Goal: Information Seeking & Learning: Learn about a topic

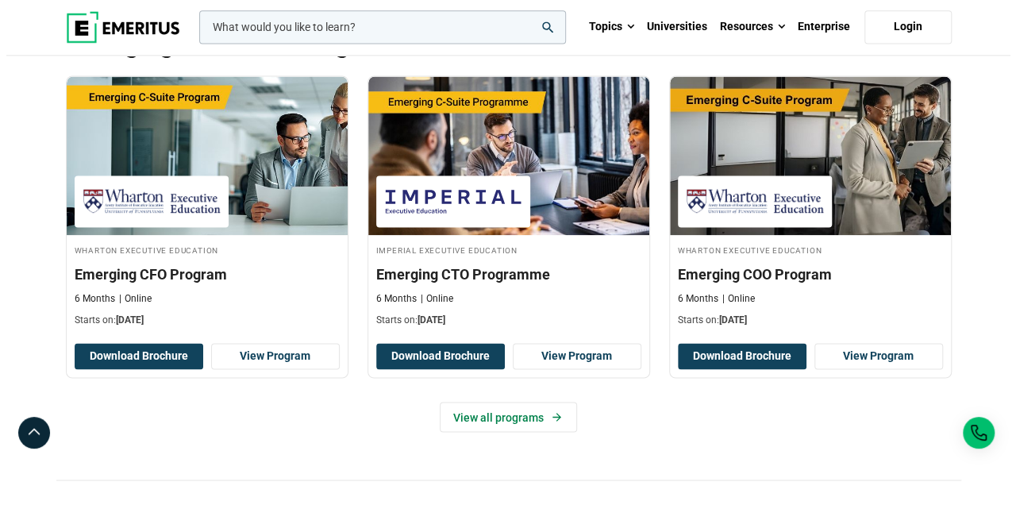
scroll to position [794, 0]
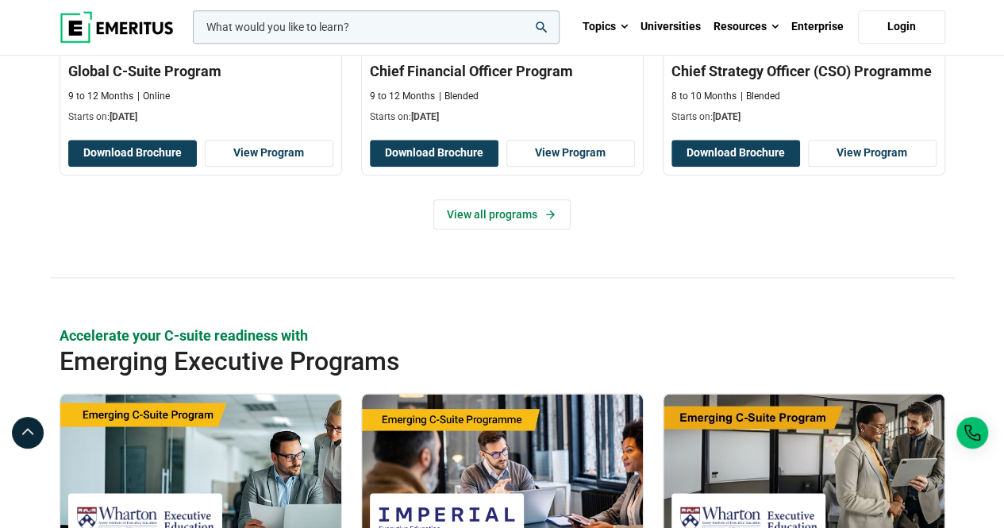
click at [303, 28] on input "woocommerce-product-search-field-0" at bounding box center [376, 26] width 367 height 33
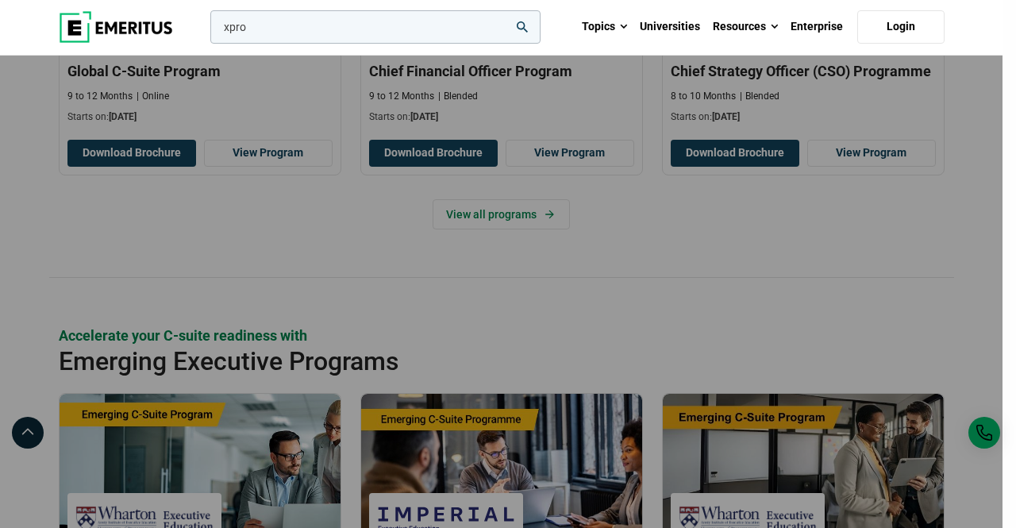
type input "xpro"
click at [207, 31] on button "search" at bounding box center [207, 31] width 0 height 0
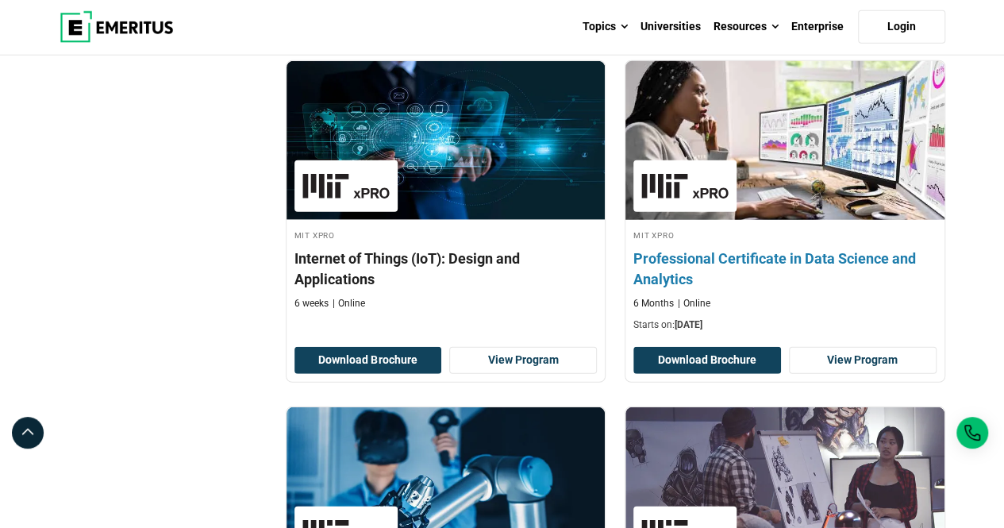
scroll to position [1984, 0]
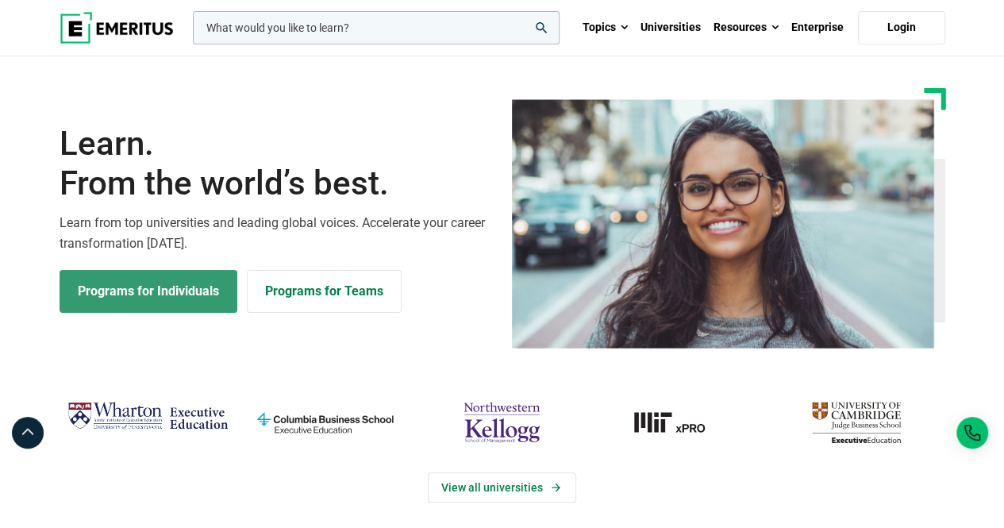
click at [183, 294] on link "Programs for Individuals" at bounding box center [149, 291] width 178 height 43
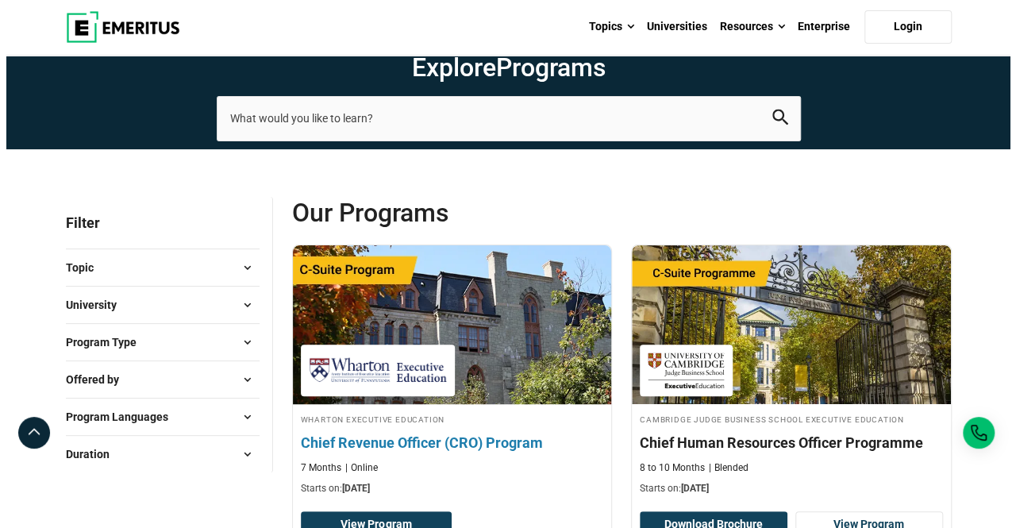
scroll to position [79, 0]
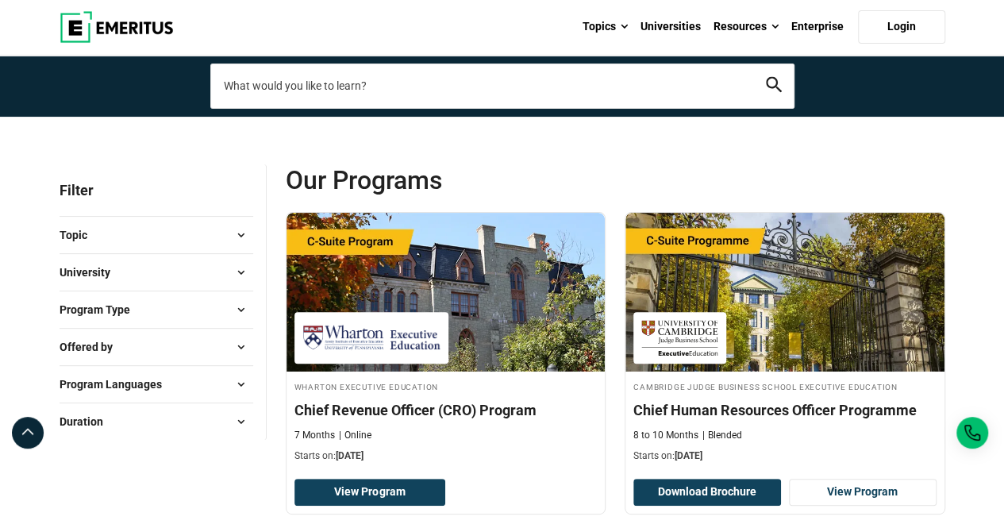
click at [716, 84] on input "search-page" at bounding box center [502, 86] width 584 height 44
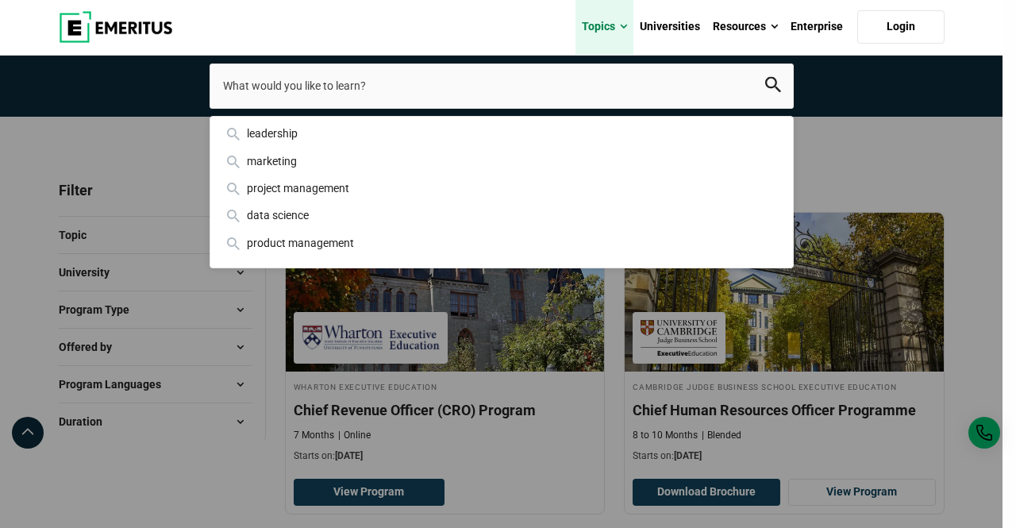
click at [581, 26] on link "Topics" at bounding box center [604, 27] width 58 height 56
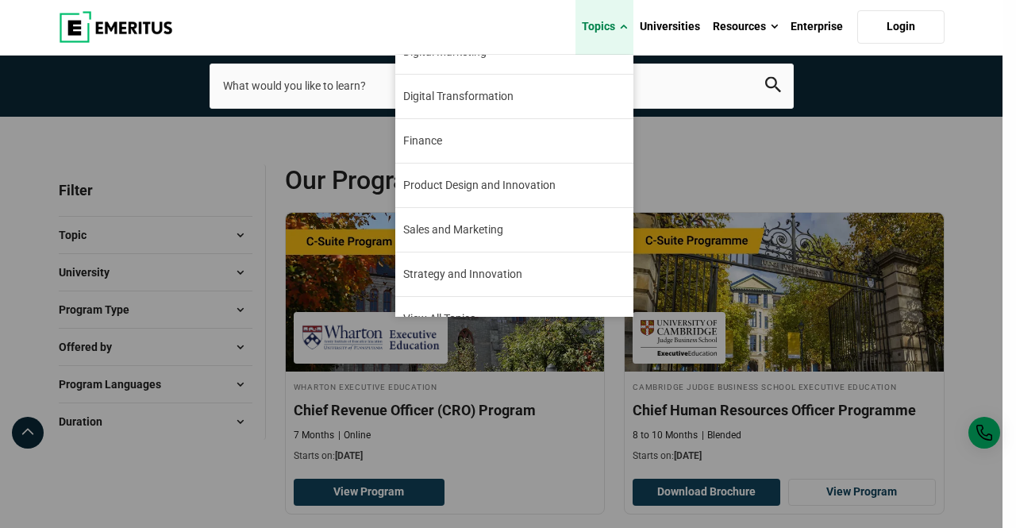
scroll to position [159, 0]
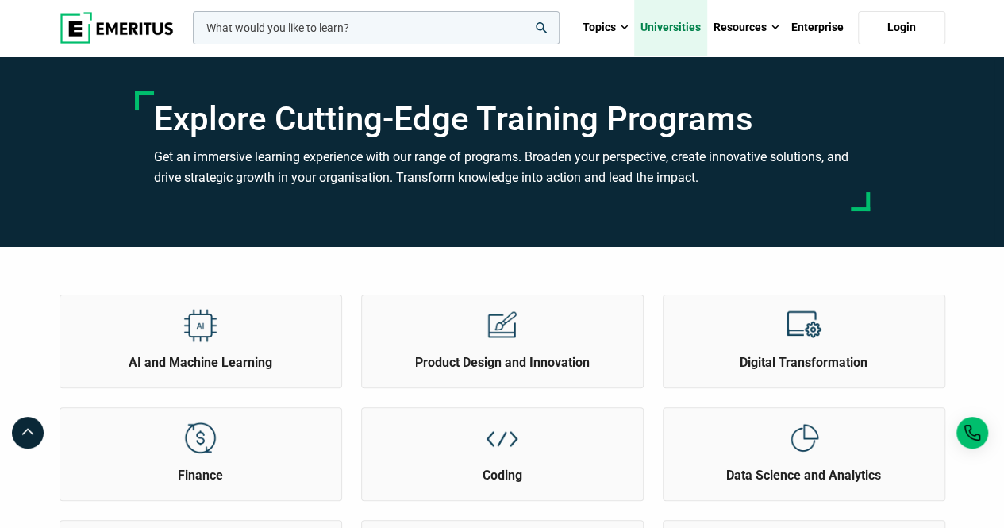
click at [683, 29] on link "Universities" at bounding box center [670, 28] width 73 height 56
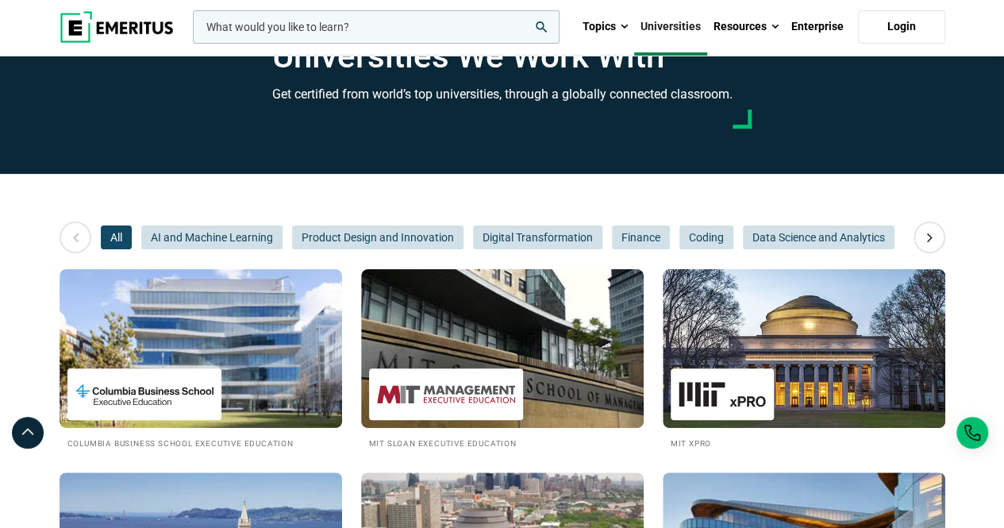
scroll to position [79, 0]
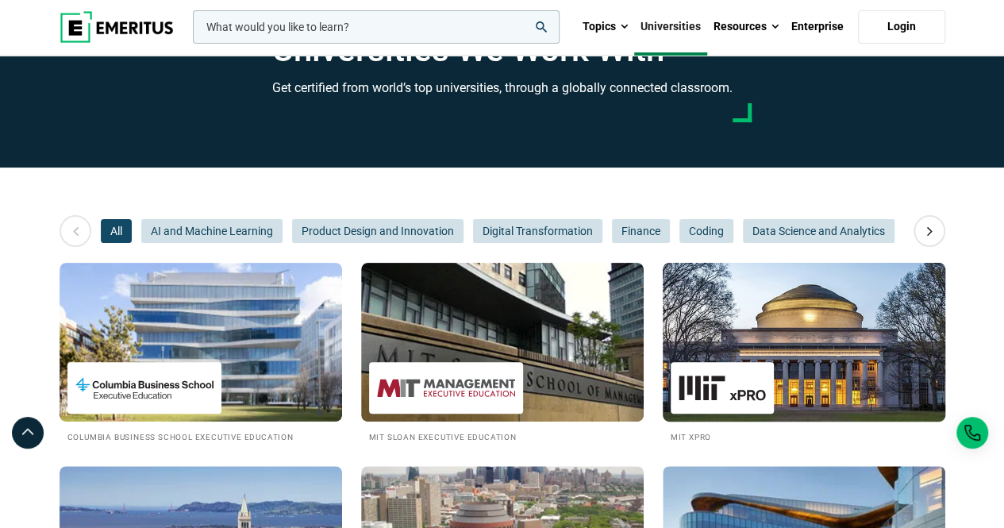
click at [805, 359] on img at bounding box center [804, 342] width 311 height 175
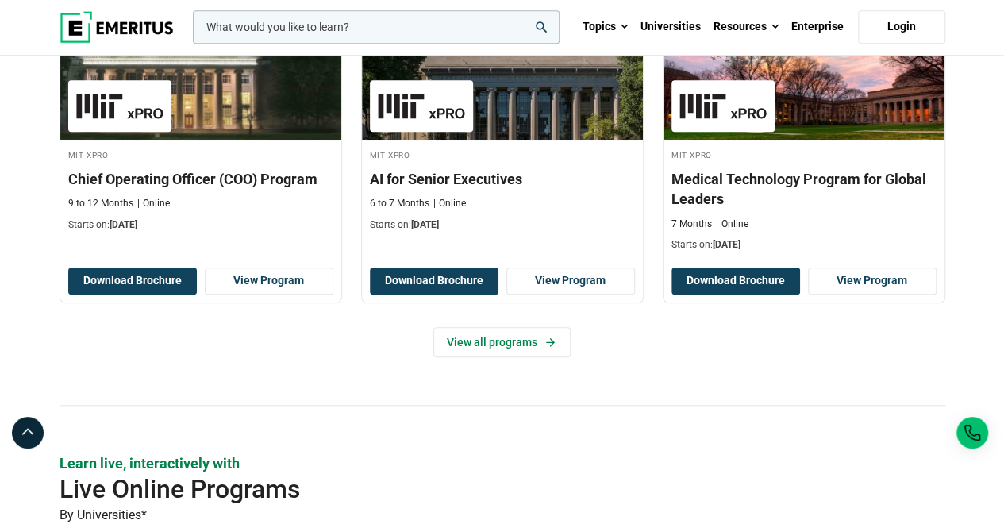
scroll to position [635, 0]
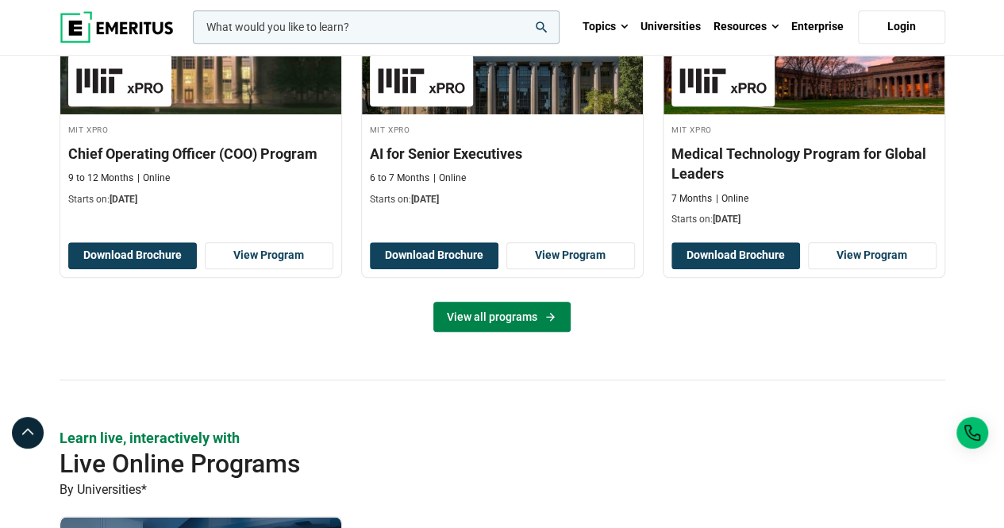
click at [511, 315] on link "View all programs" at bounding box center [501, 317] width 137 height 30
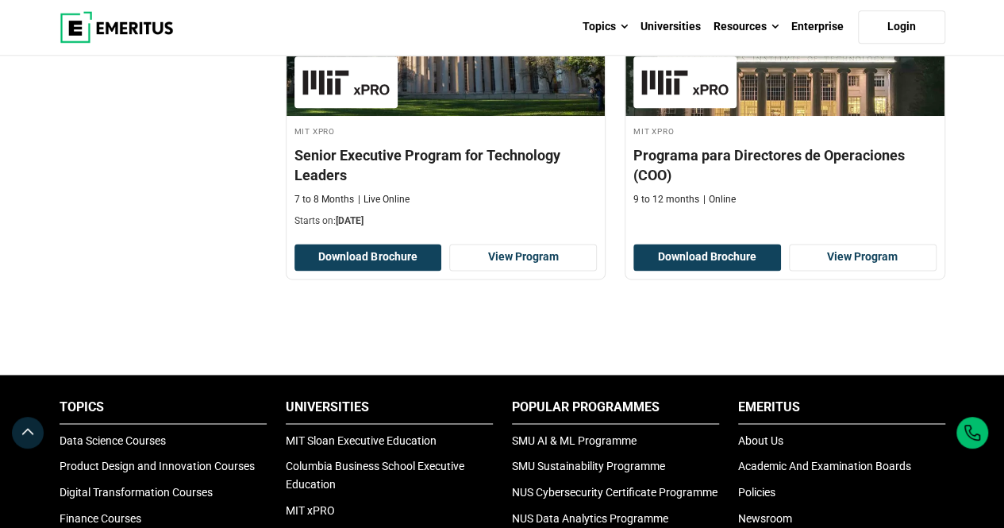
scroll to position [1032, 0]
